Goal: Task Accomplishment & Management: Use online tool/utility

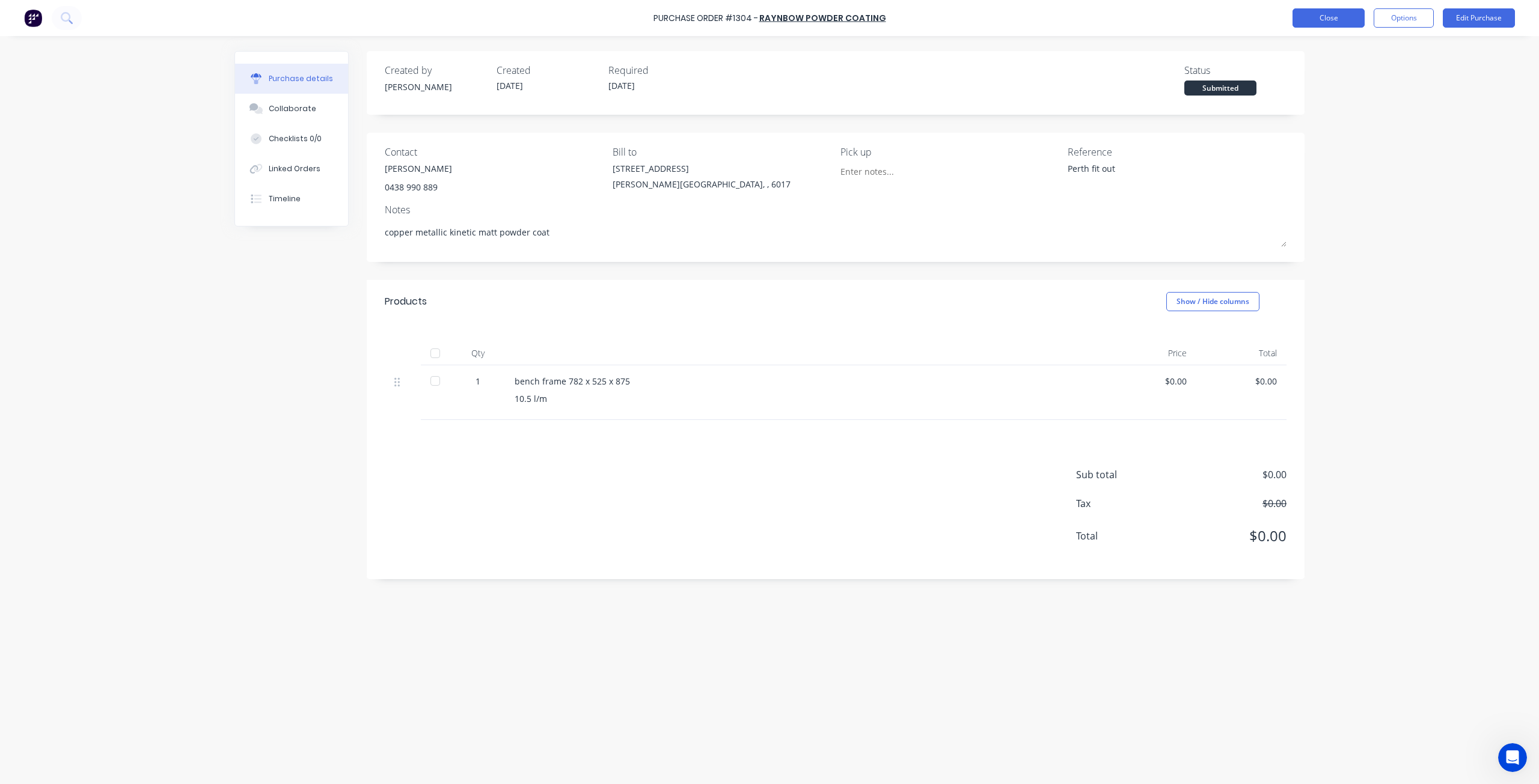
click at [1312, 20] on button "Close" at bounding box center [1328, 18] width 72 height 19
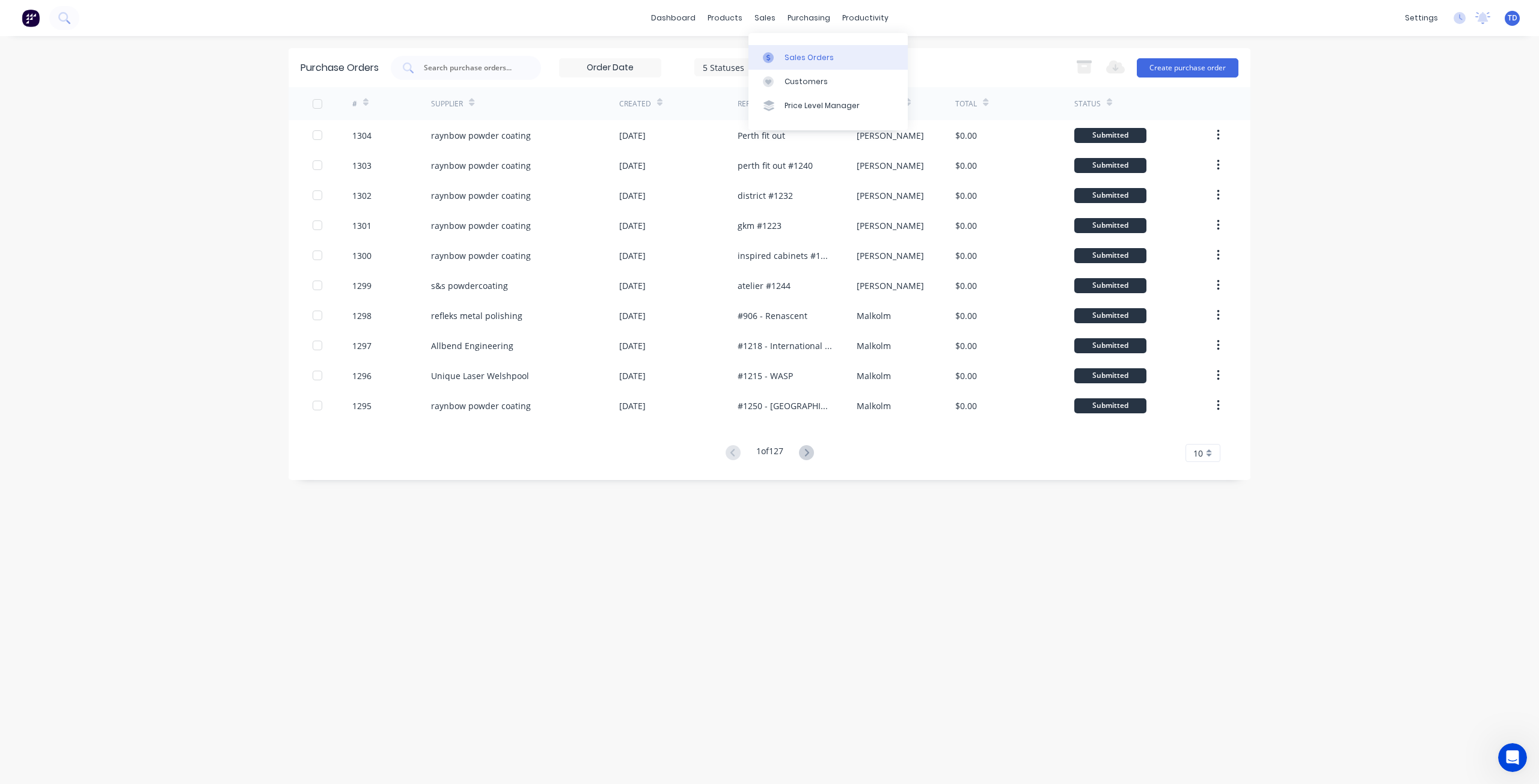
click at [782, 55] on link "Sales Orders" at bounding box center [828, 57] width 160 height 24
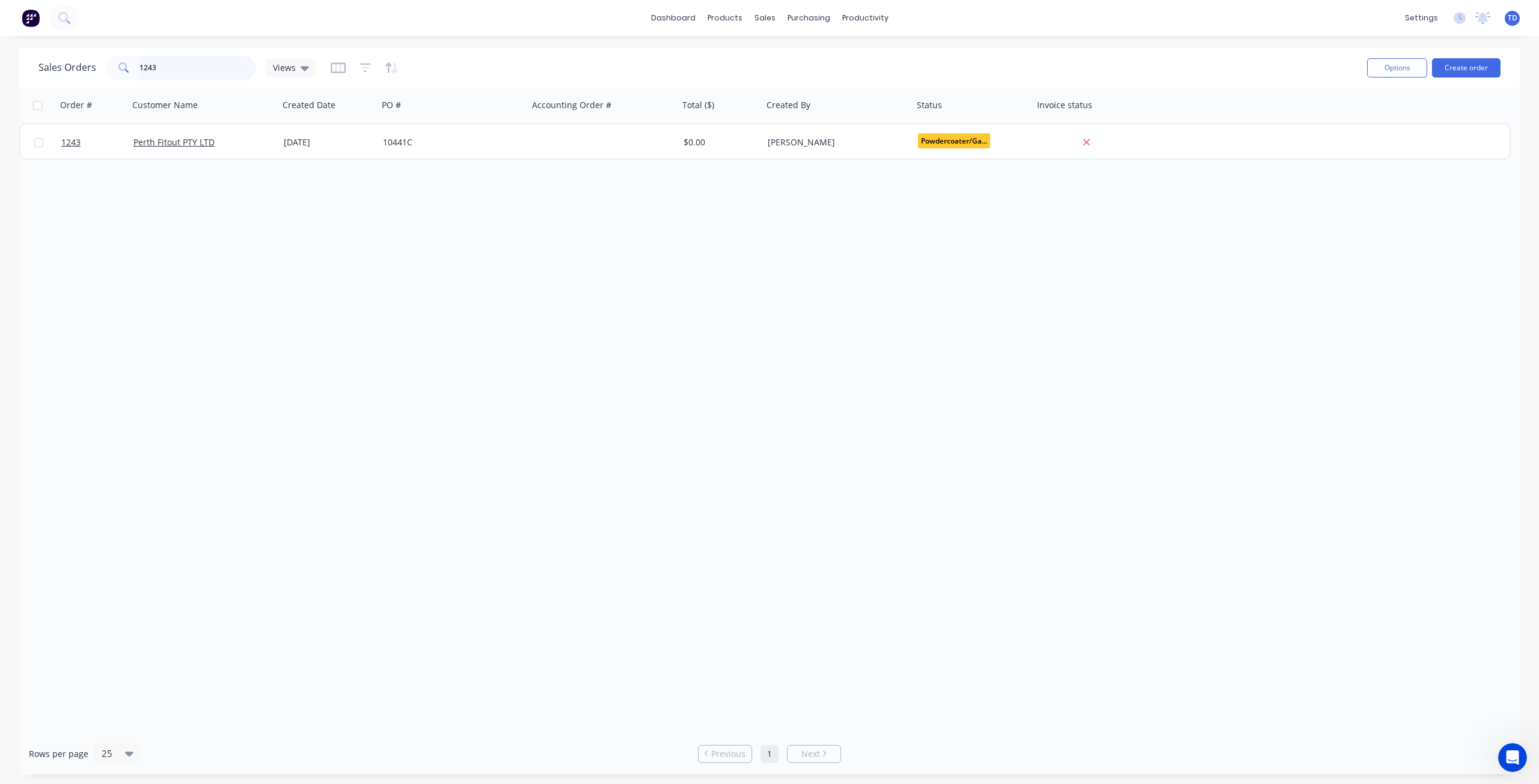
drag, startPoint x: 188, startPoint y: 68, endPoint x: 41, endPoint y: 63, distance: 147.1
click at [41, 63] on div "Sales Orders 1243 Views" at bounding box center [177, 68] width 277 height 24
type input "aporto"
drag, startPoint x: 182, startPoint y: 70, endPoint x: 50, endPoint y: 76, distance: 132.1
click at [50, 77] on div "Sales Orders aporto Views" at bounding box center [177, 68] width 277 height 24
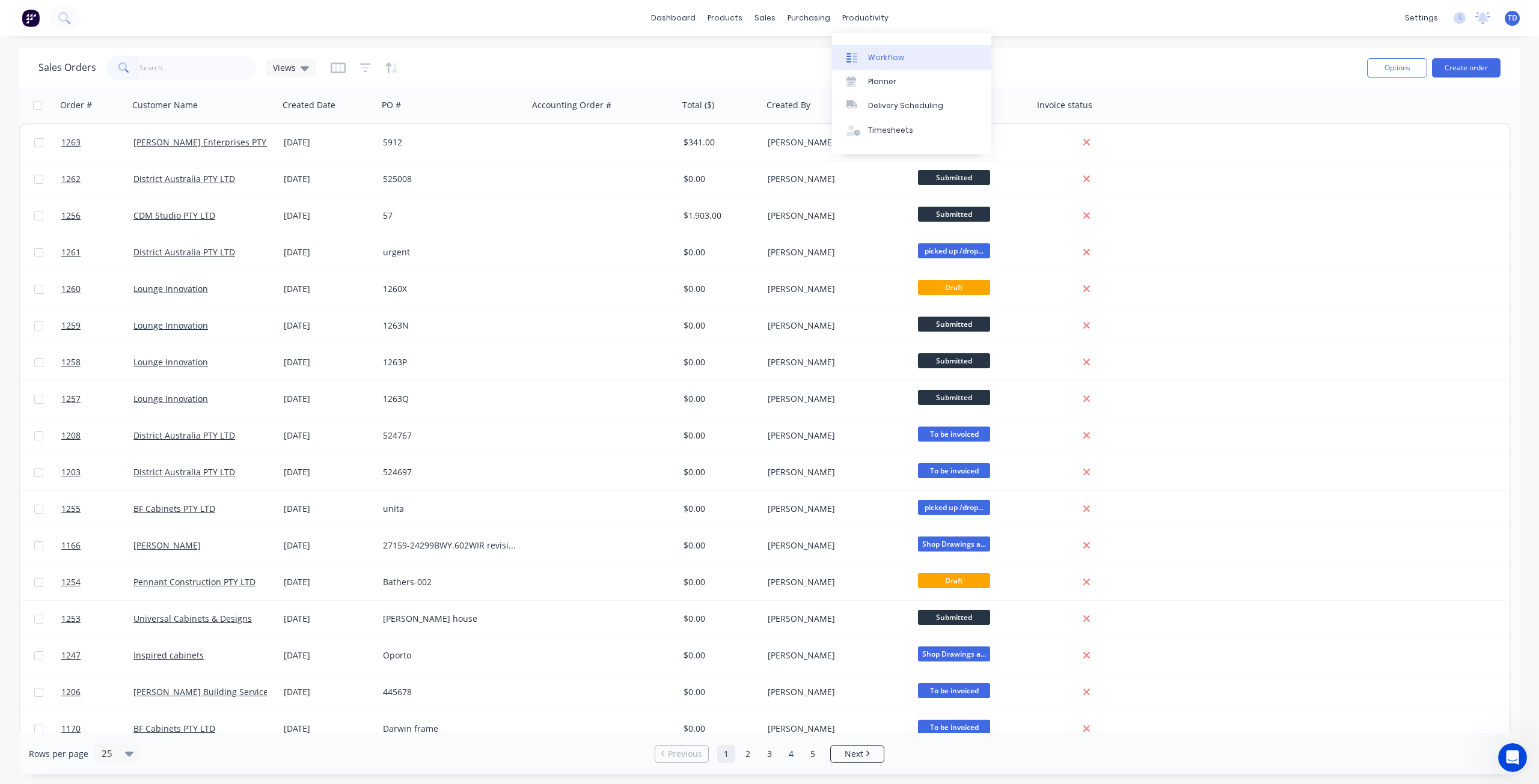
click at [875, 57] on div "Workflow" at bounding box center [886, 58] width 36 height 11
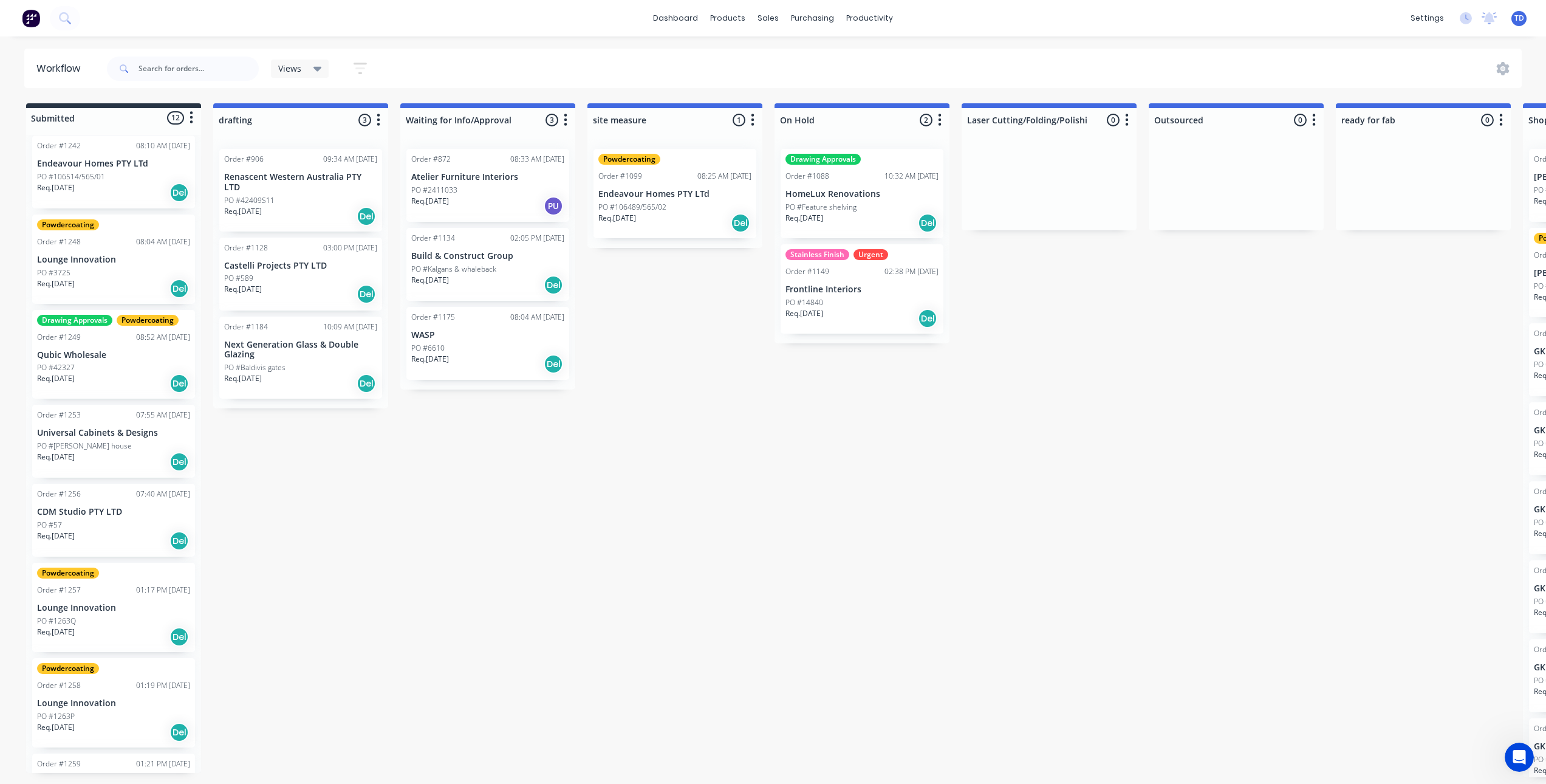
scroll to position [31, 0]
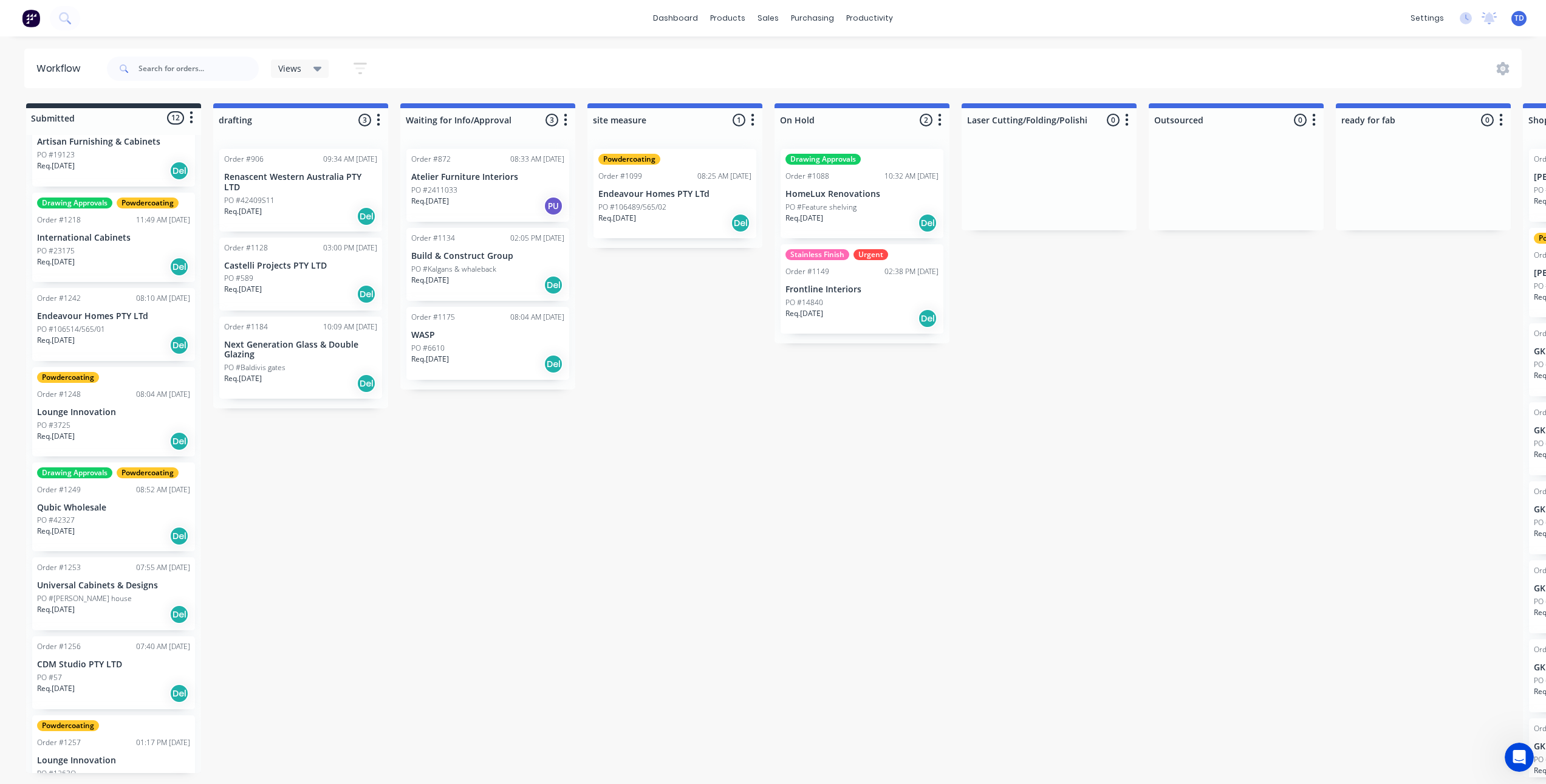
click at [109, 245] on div "PO #23175" at bounding box center [114, 251] width 153 height 11
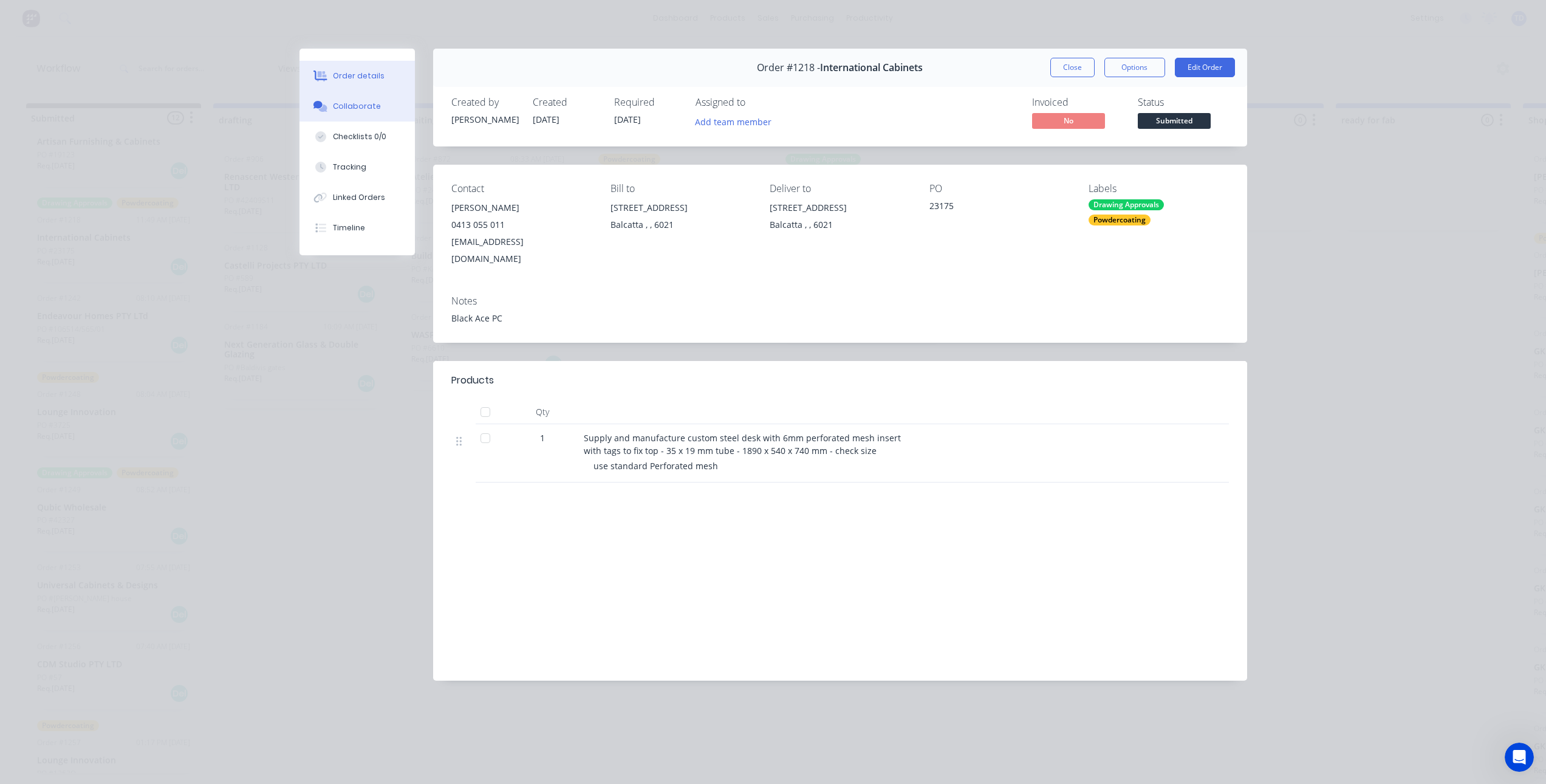
drag, startPoint x: 339, startPoint y: 100, endPoint x: 343, endPoint y: 106, distance: 7.2
click at [338, 102] on button "Collaborate" at bounding box center [357, 106] width 115 height 30
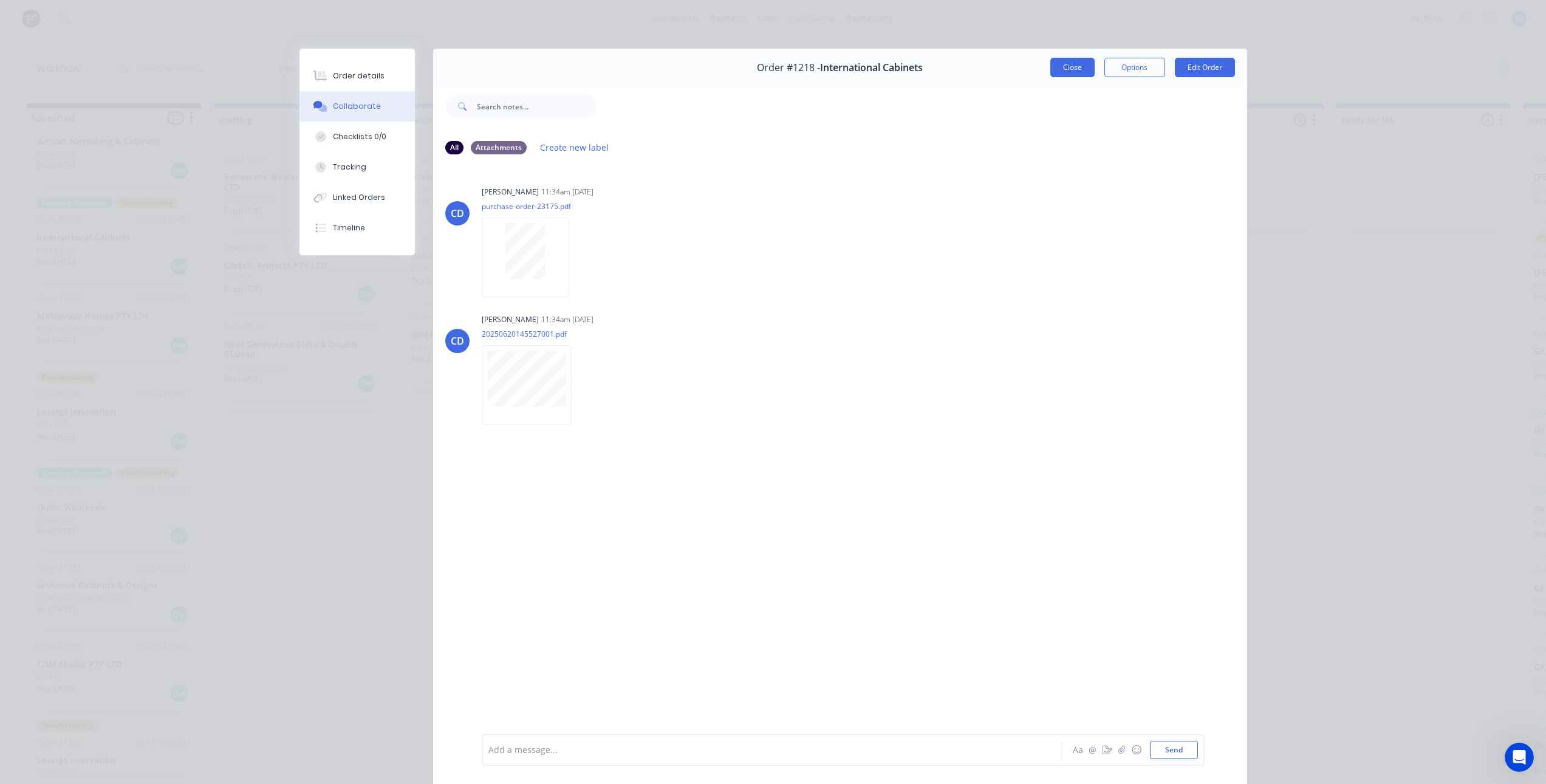
click at [1074, 73] on button "Close" at bounding box center [1073, 68] width 44 height 19
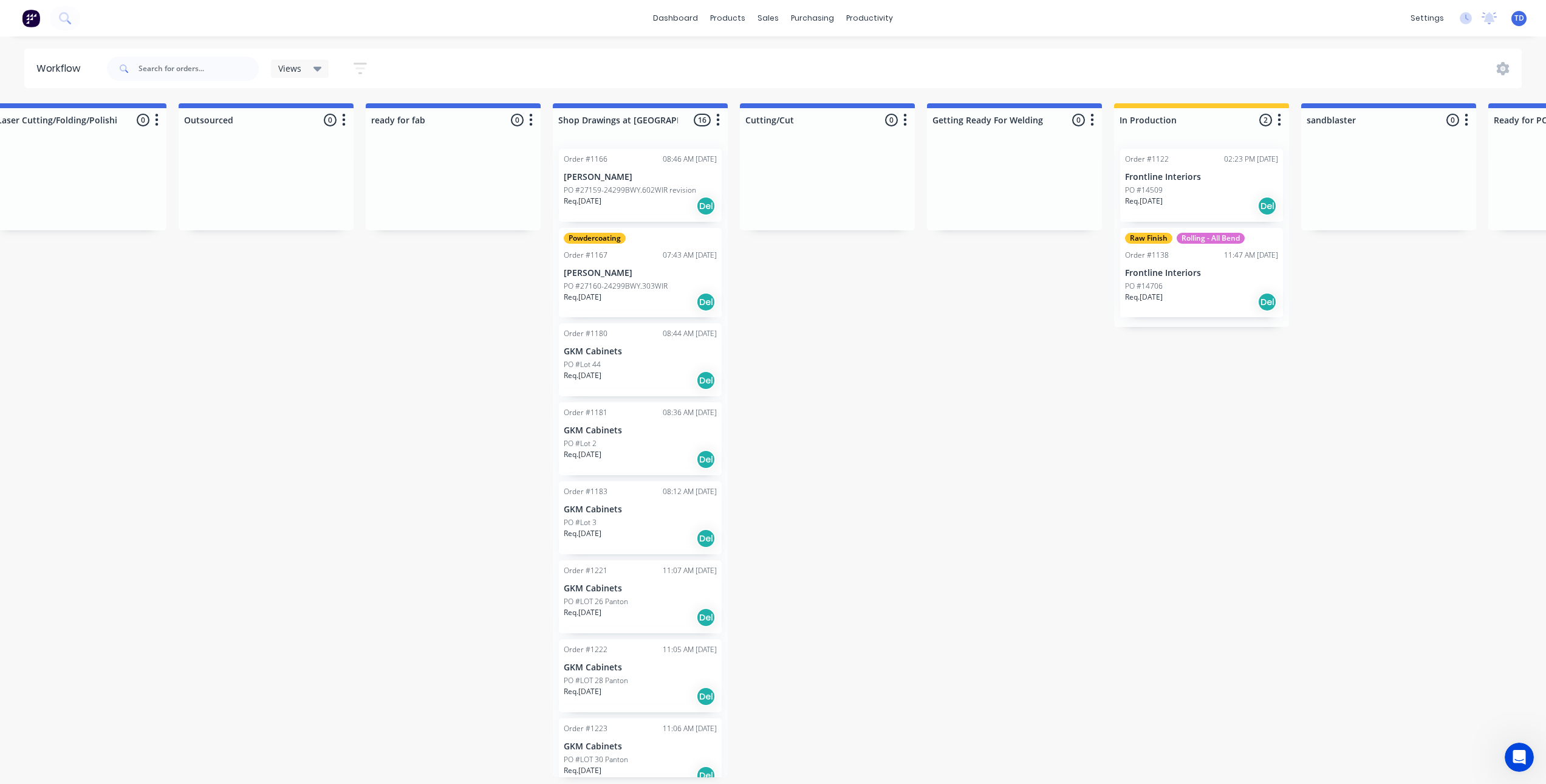
scroll to position [2, 1028]
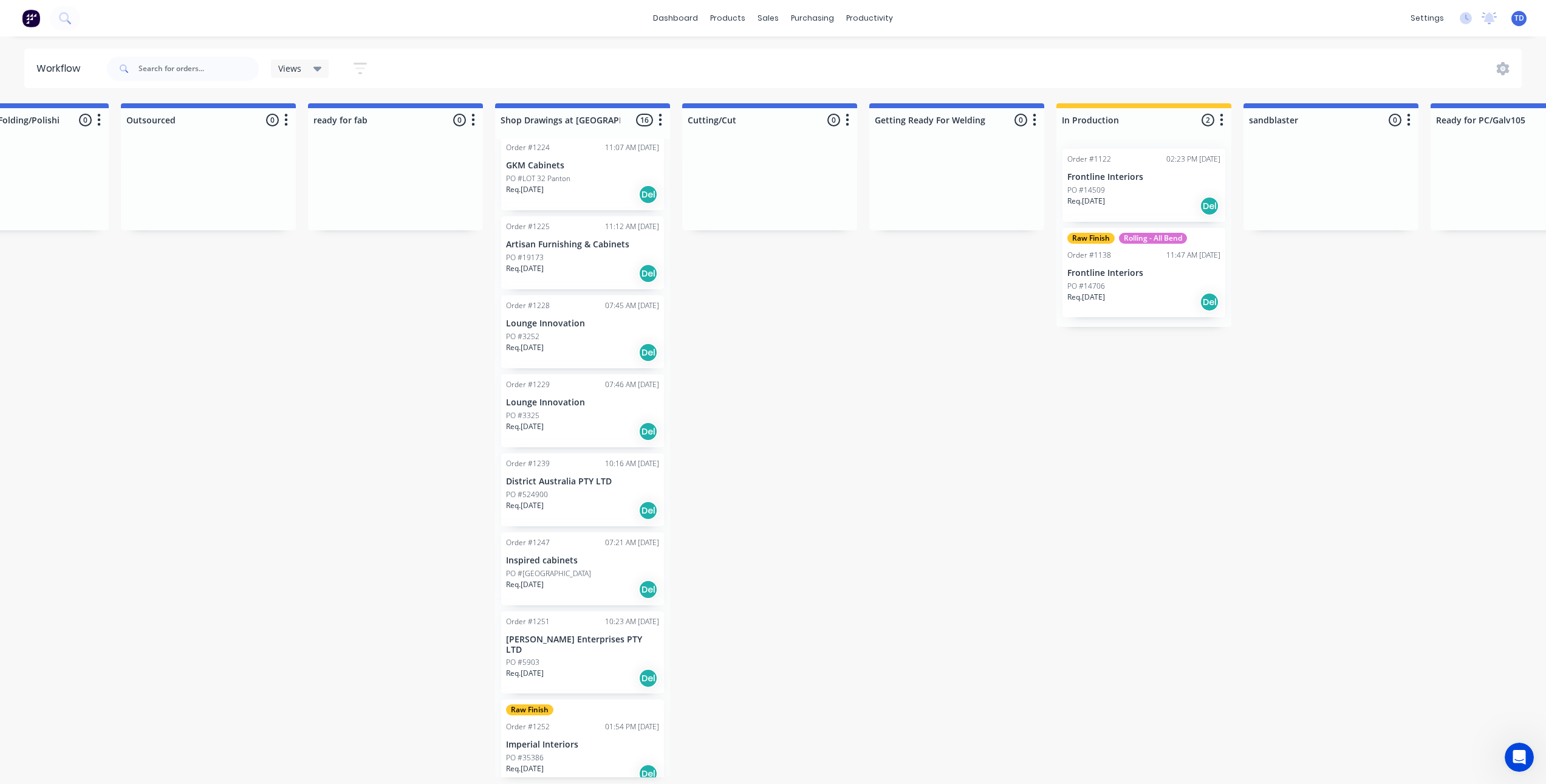
click at [570, 569] on div "PO #[GEOGRAPHIC_DATA]" at bounding box center [582, 574] width 153 height 11
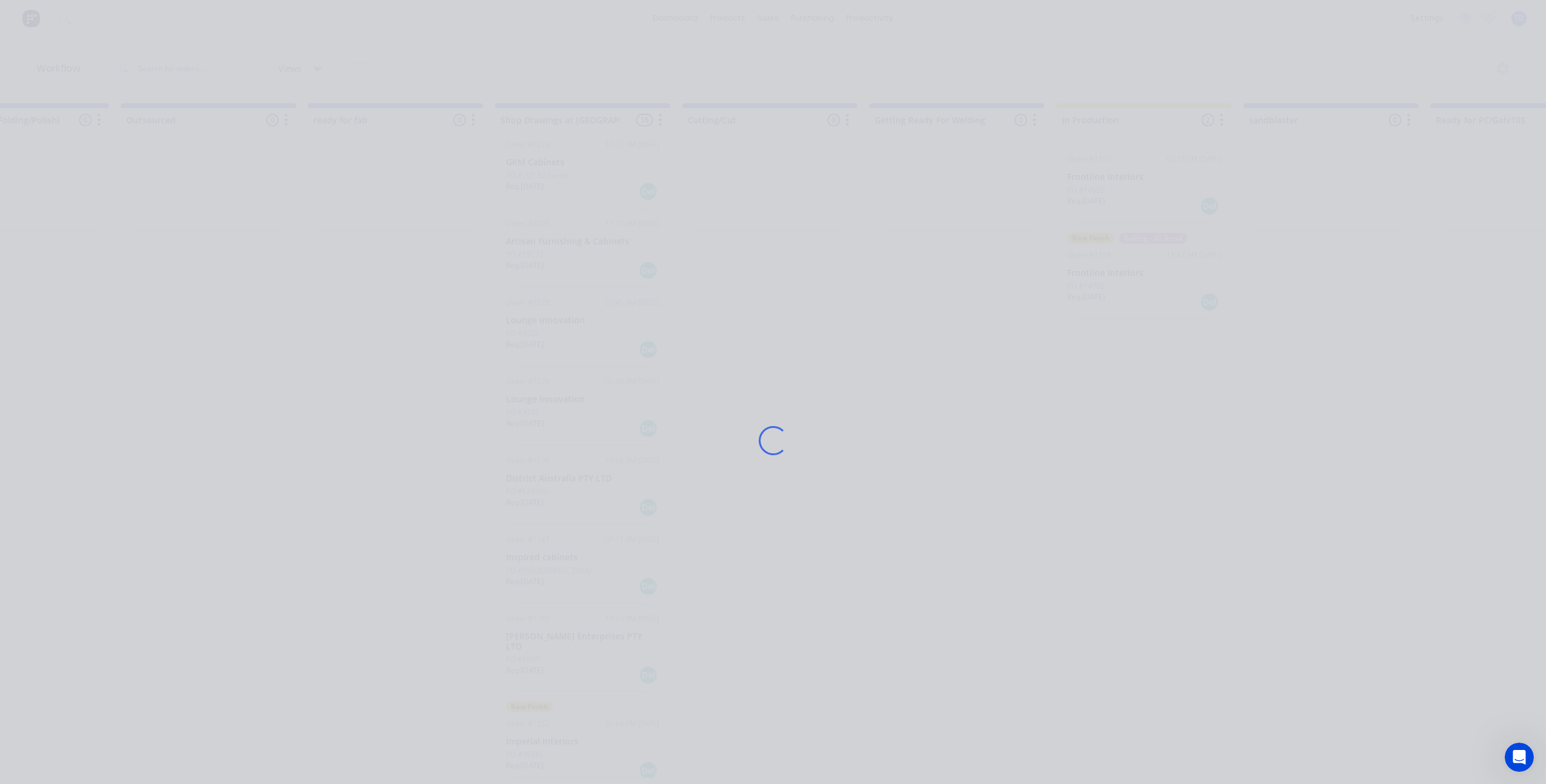
scroll to position [0, 0]
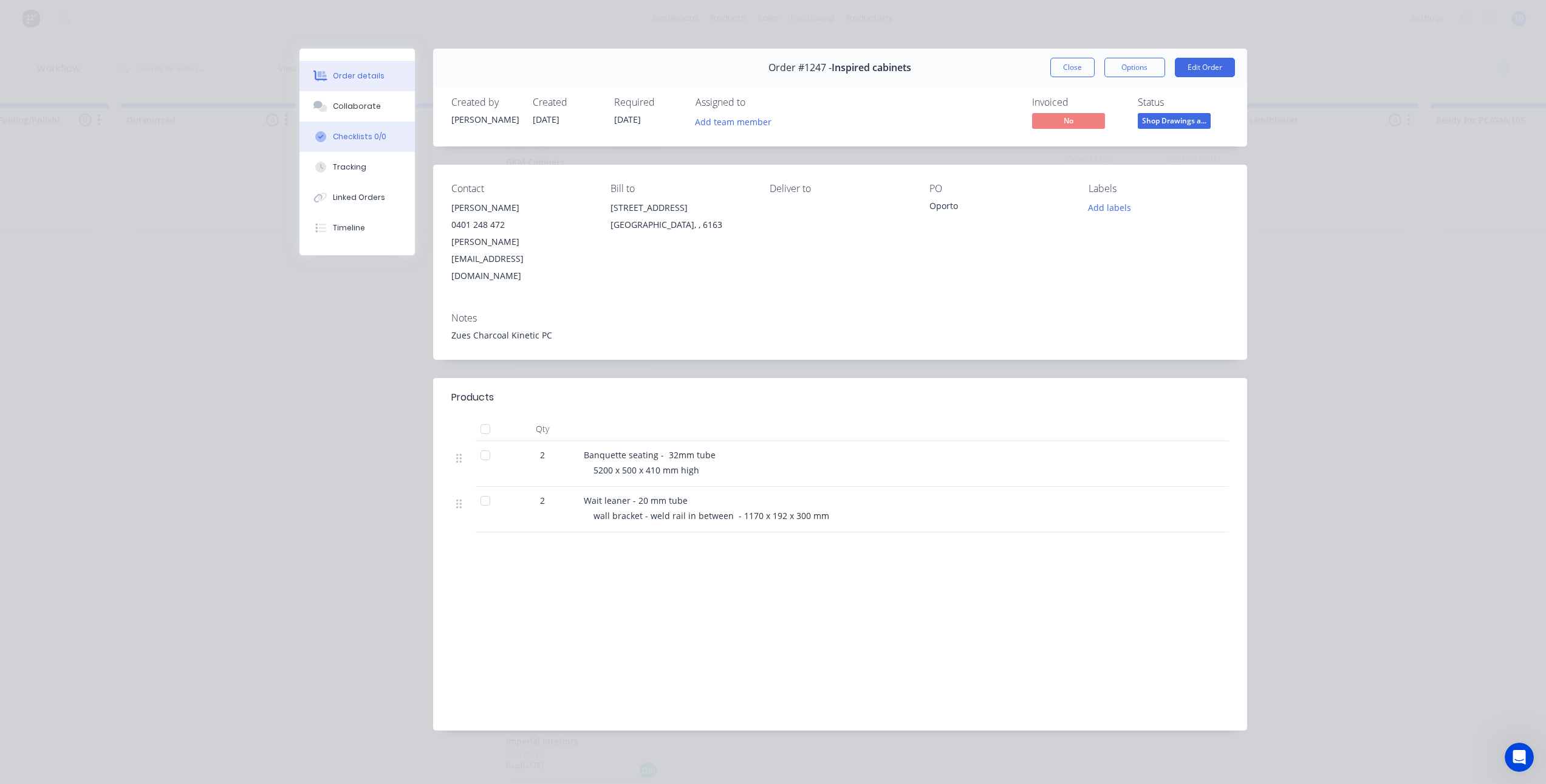
drag, startPoint x: 350, startPoint y: 102, endPoint x: 377, endPoint y: 126, distance: 36.1
click at [350, 102] on div "Collaborate" at bounding box center [357, 106] width 48 height 11
